Goal: Navigation & Orientation: Find specific page/section

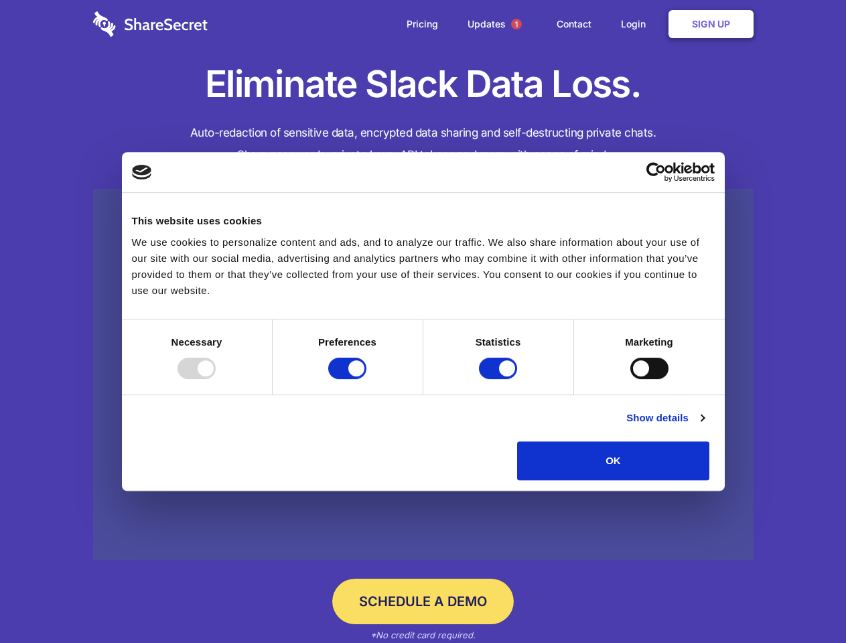
click at [216, 379] on div at bounding box center [197, 368] width 38 height 21
click at [367, 379] on input "Preferences" at bounding box center [347, 368] width 38 height 21
checkbox input "false"
click at [500, 379] on input "Statistics" at bounding box center [498, 368] width 38 height 21
checkbox input "false"
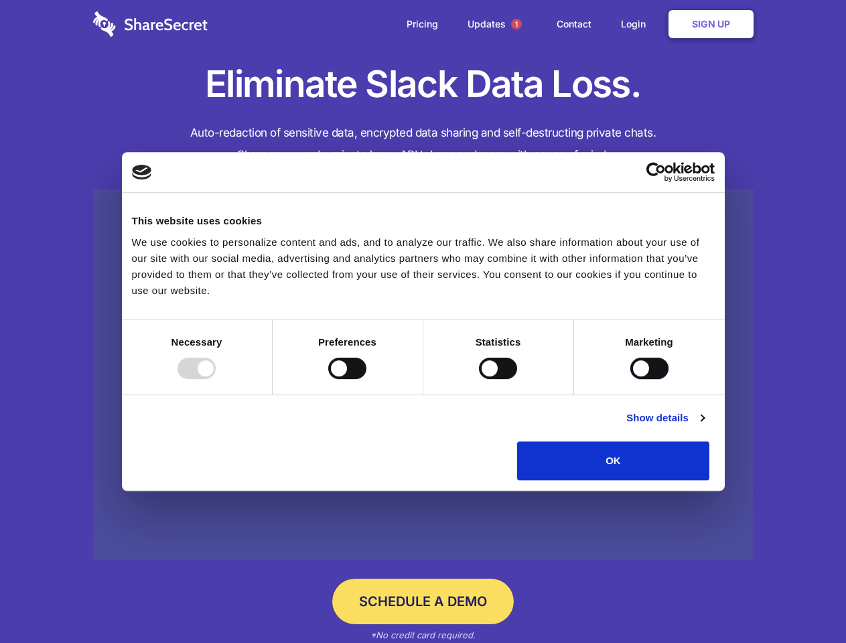
click at [631, 379] on input "Marketing" at bounding box center [650, 368] width 38 height 21
checkbox input "true"
click at [704, 426] on link "Show details" at bounding box center [666, 418] width 78 height 16
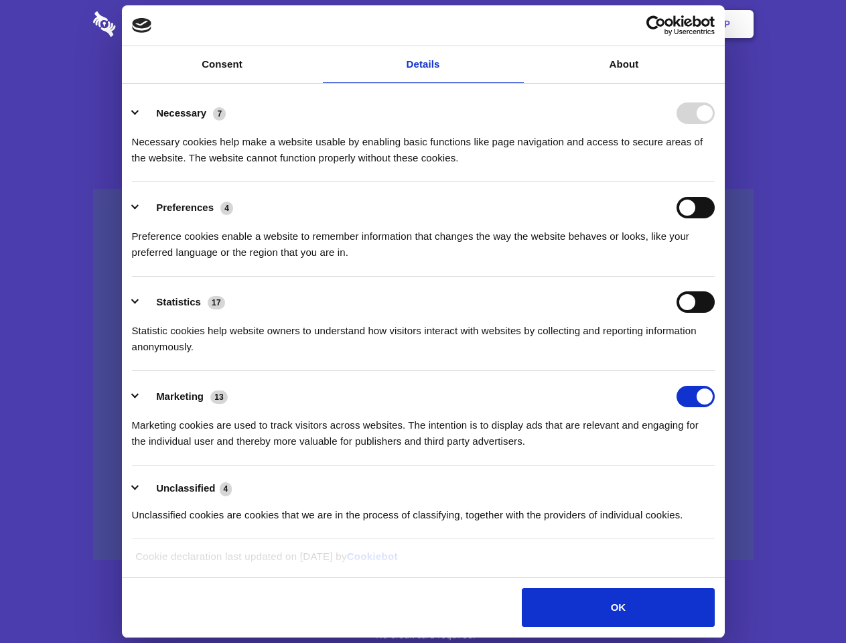
click at [715, 166] on div "Necessary cookies help make a website usable by enabling basic functions like p…" at bounding box center [423, 145] width 583 height 42
click at [516, 24] on span "1" at bounding box center [516, 24] width 11 height 11
